Goal: Task Accomplishment & Management: Use online tool/utility

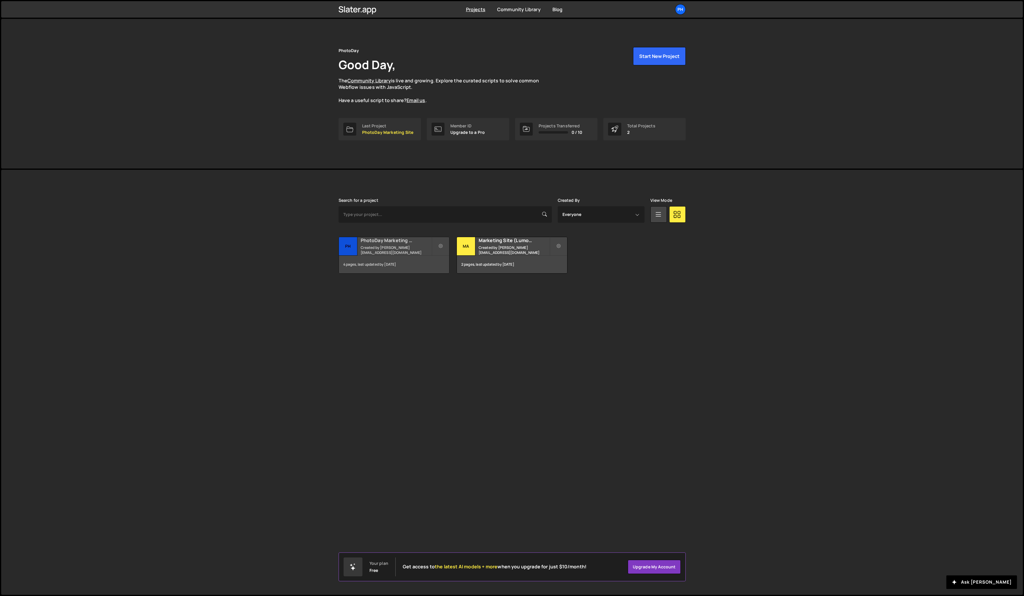
click at [402, 244] on h2 "PhotoDay Marketing Site" at bounding box center [396, 240] width 71 height 6
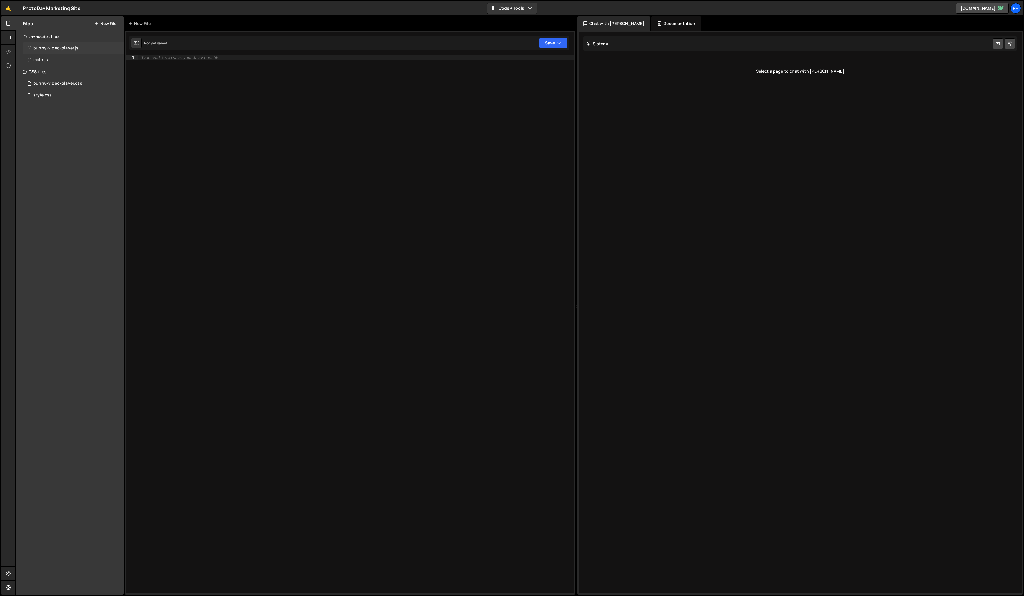
click at [77, 46] on div "bunny-video-player.js" at bounding box center [55, 48] width 45 height 5
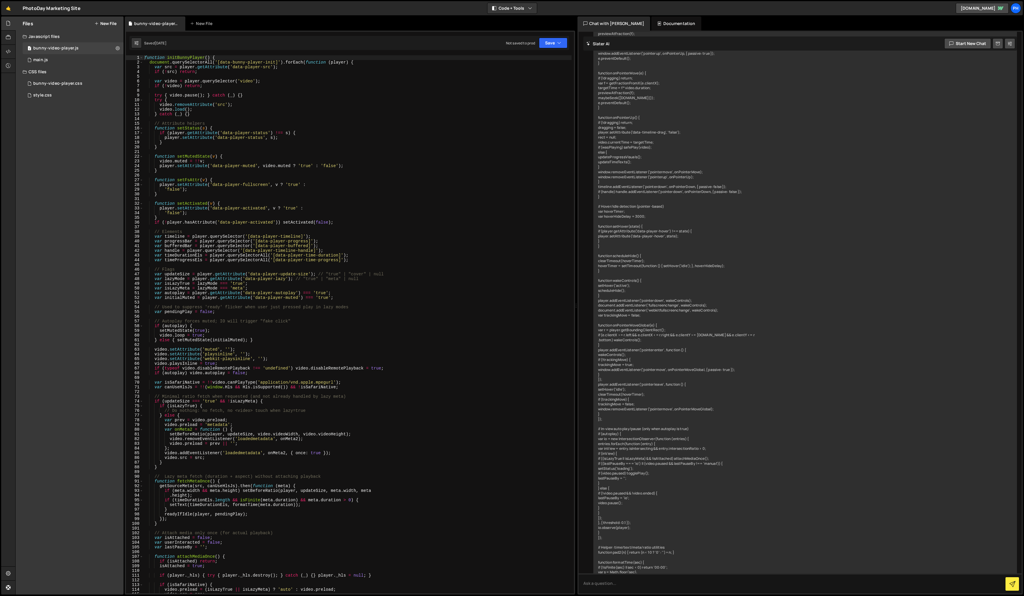
scroll to position [6364, 0]
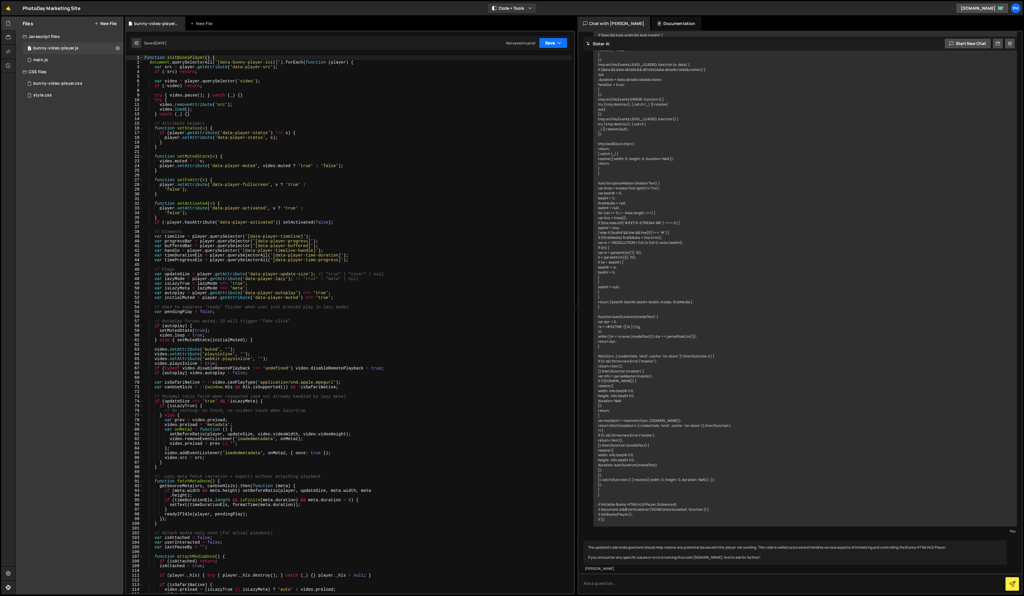
click at [560, 41] on icon "button" at bounding box center [559, 43] width 4 height 6
click at [528, 80] on div "Not saved to prod" at bounding box center [533, 82] width 61 height 7
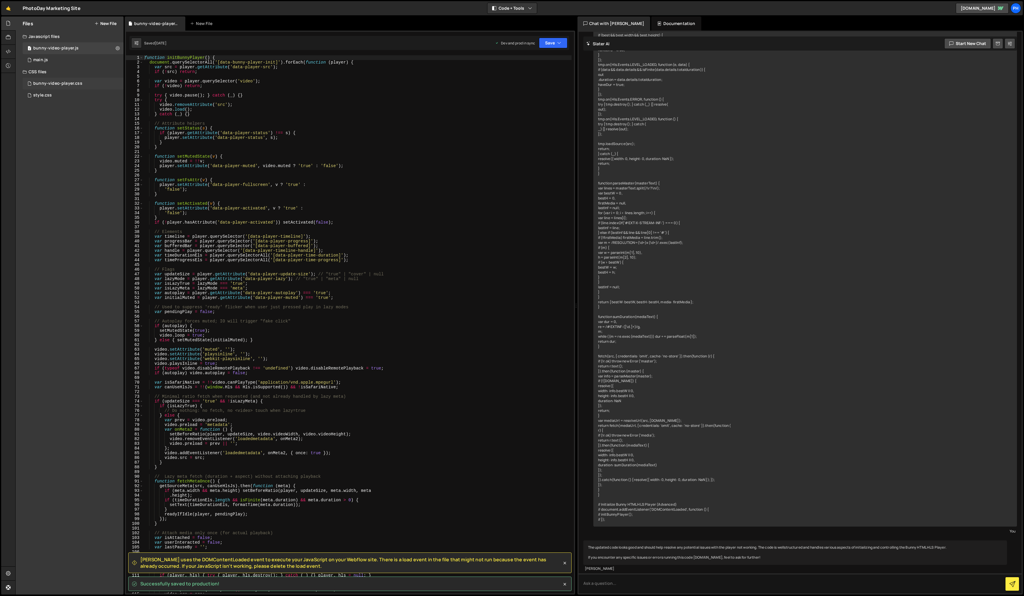
click at [58, 84] on div "bunny-video-player.css" at bounding box center [57, 83] width 49 height 5
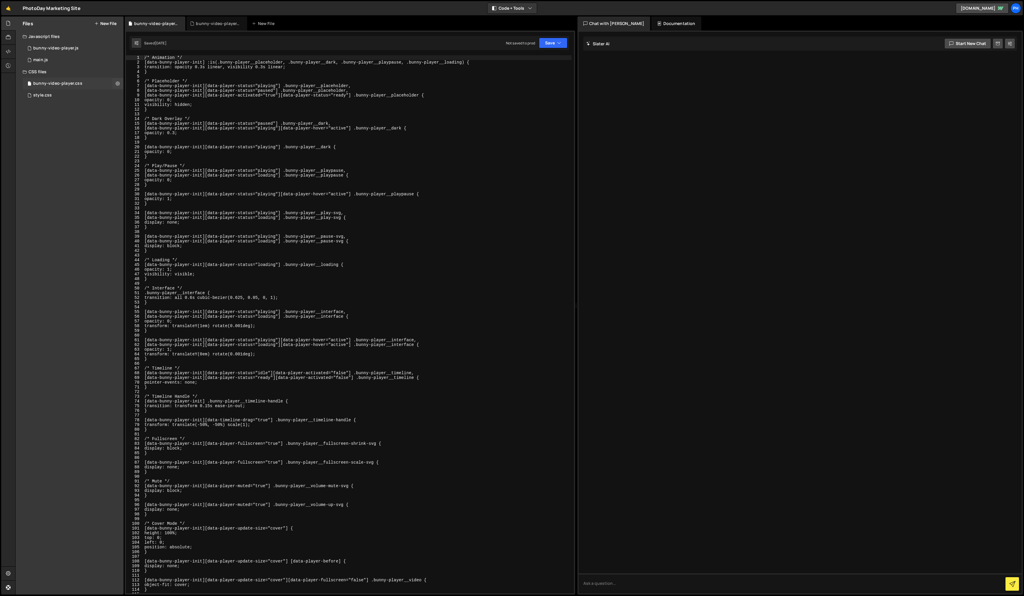
scroll to position [0, 0]
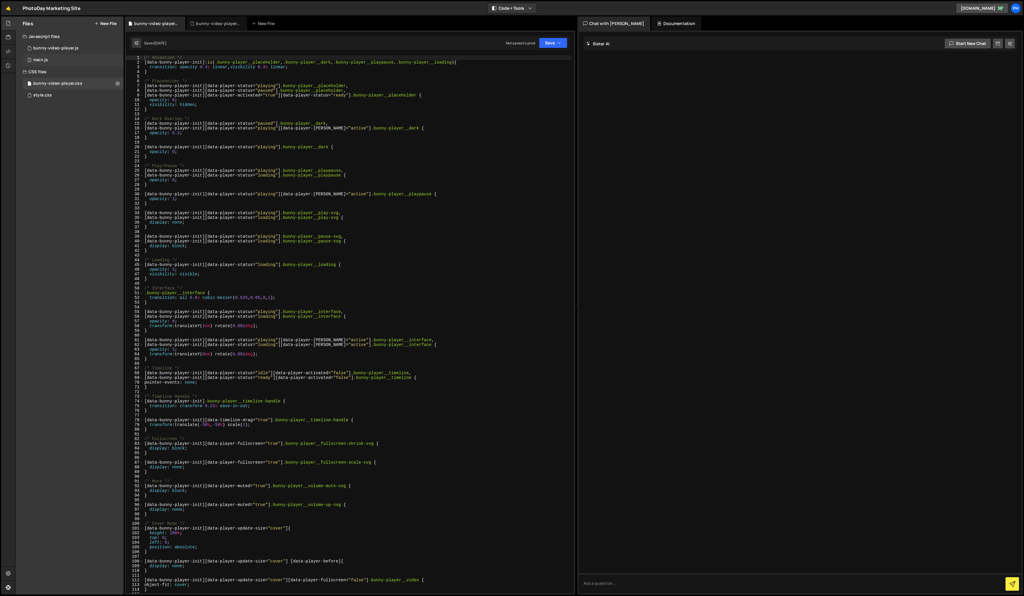
click at [75, 60] on div "1 main.js 0" at bounding box center [73, 60] width 101 height 12
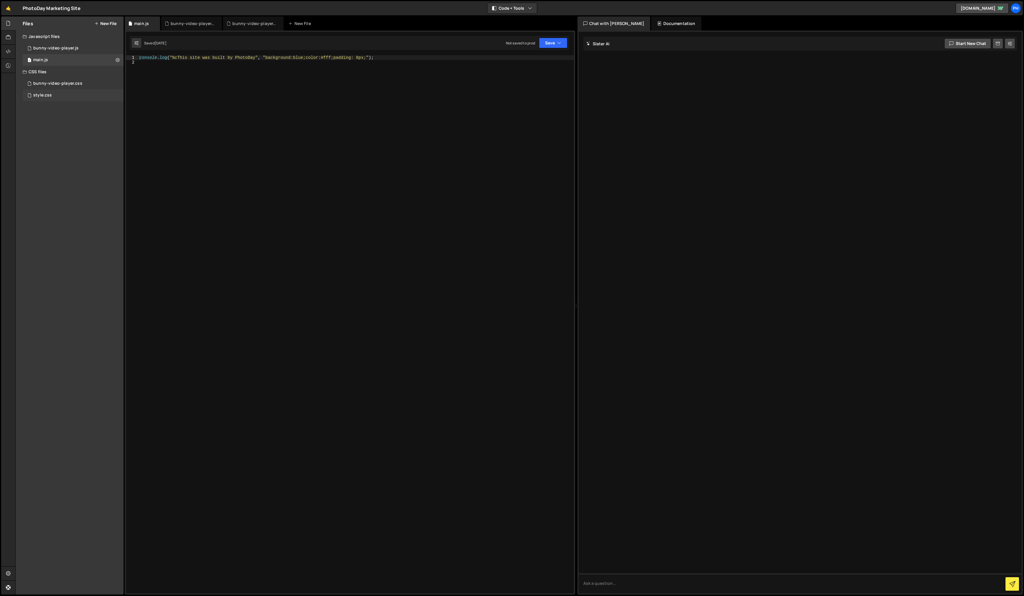
click at [61, 95] on div "style.css 0" at bounding box center [73, 95] width 101 height 12
click at [82, 82] on div "bunny-video-player.css 0" at bounding box center [73, 84] width 101 height 12
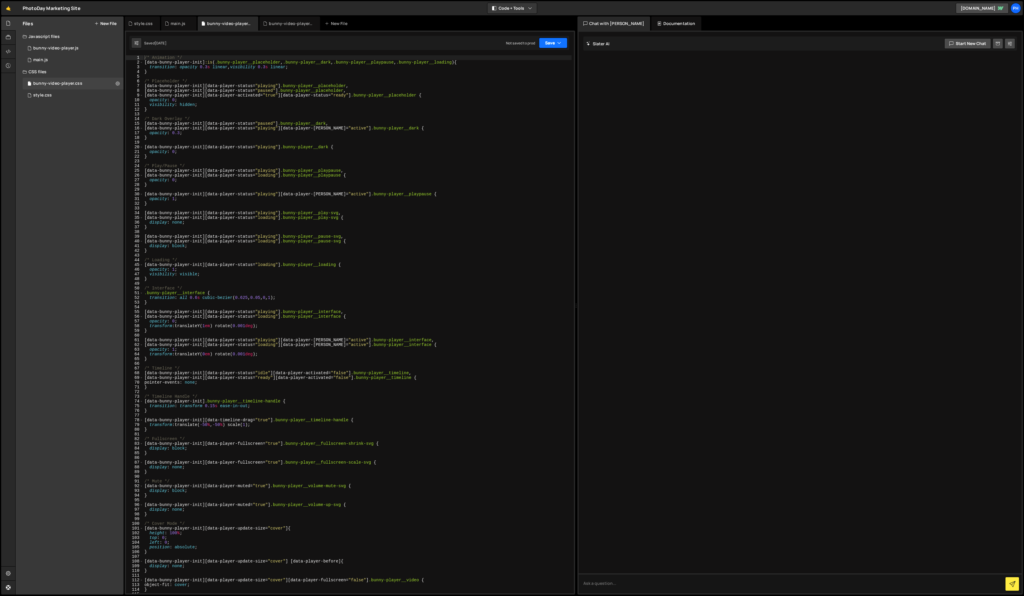
click at [544, 41] on button "Save" at bounding box center [553, 43] width 29 height 11
click at [538, 79] on div "Not saved to prod" at bounding box center [533, 82] width 61 height 7
